Goal: Find specific page/section: Find specific page/section

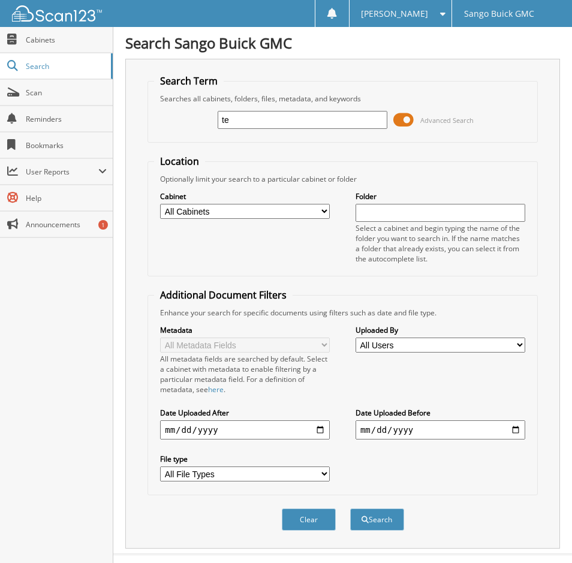
type input "t"
type input "klick"
click at [350, 509] on button "Search" at bounding box center [377, 520] width 54 height 22
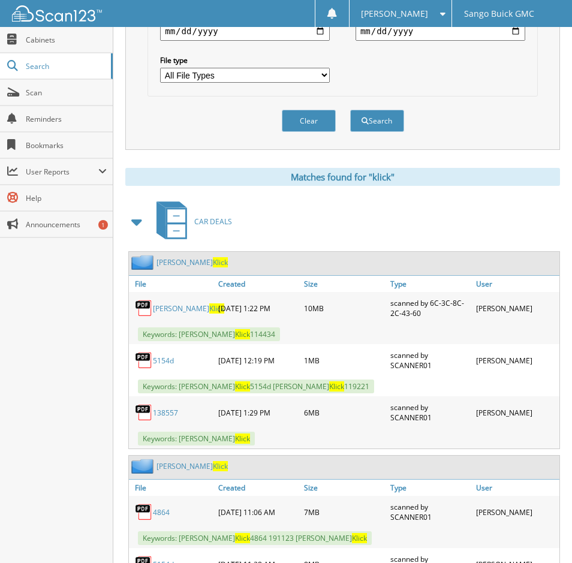
scroll to position [420, 0]
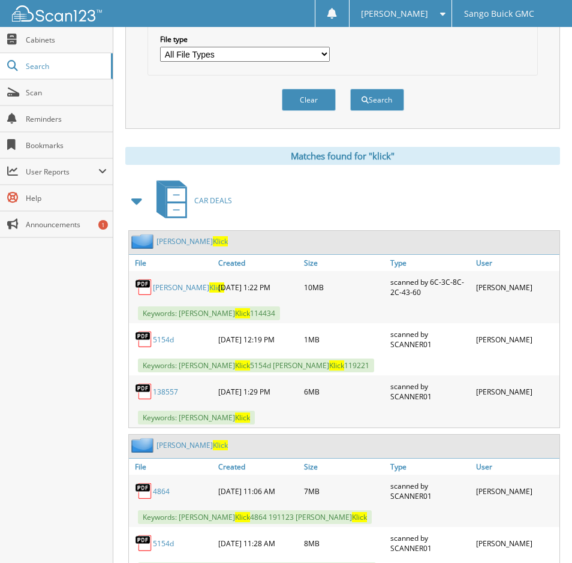
click at [209, 286] on span "Klick" at bounding box center [216, 287] width 15 height 10
